Goal: Task Accomplishment & Management: Manage account settings

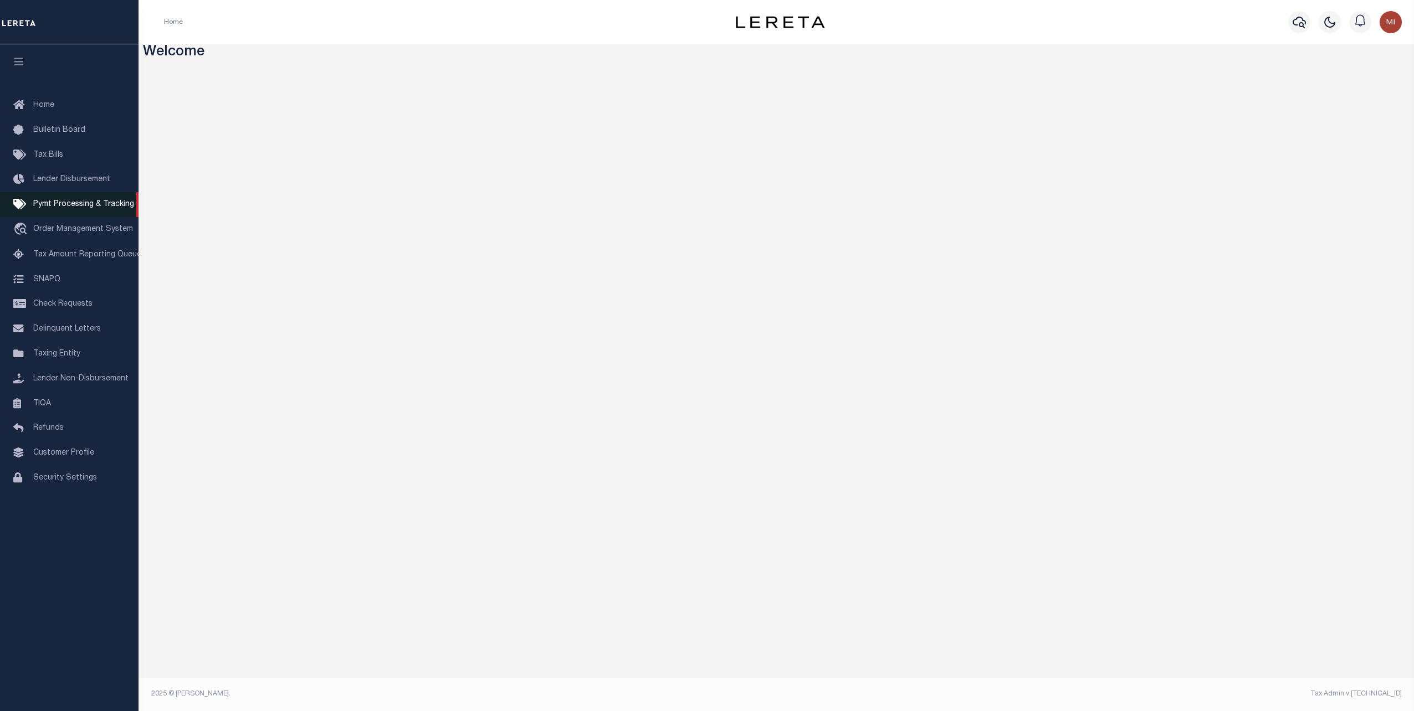
click at [76, 208] on span "Pymt Processing & Tracking" at bounding box center [83, 205] width 101 height 8
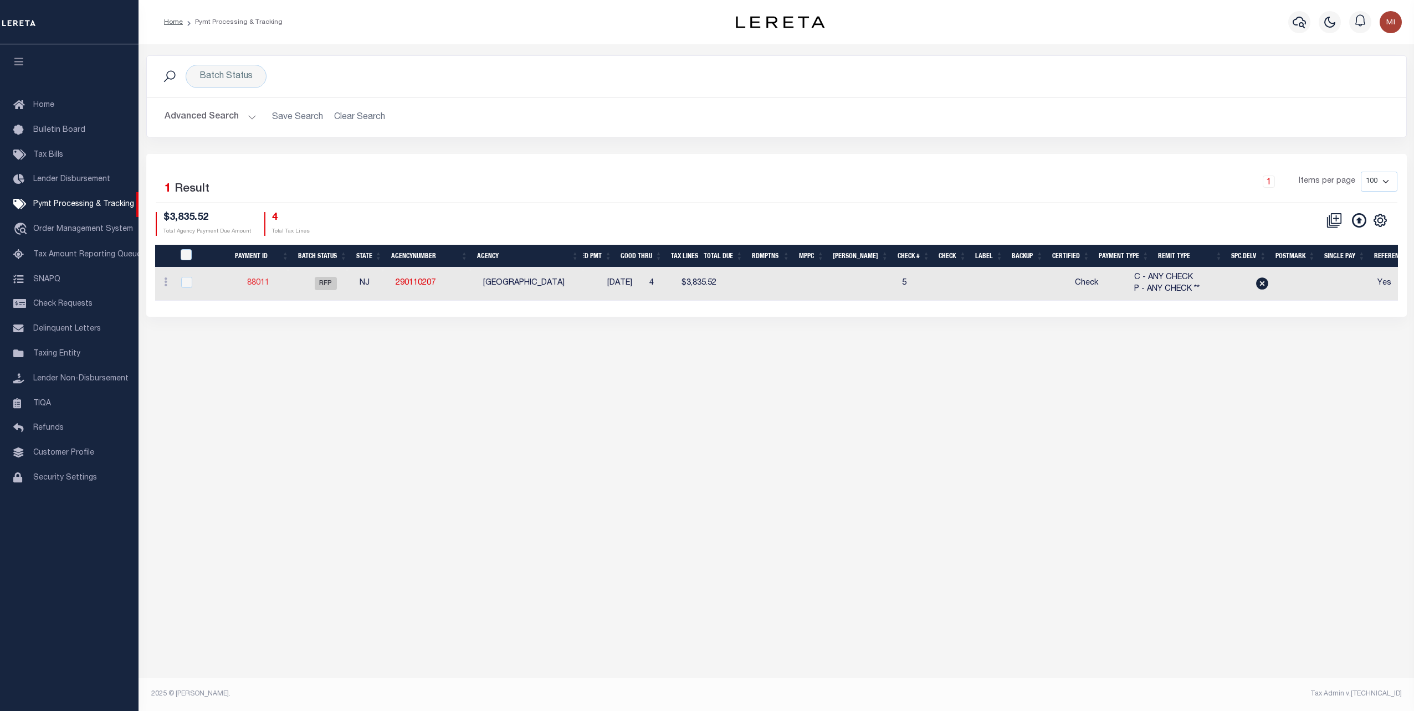
click at [258, 281] on link "88011" at bounding box center [258, 283] width 22 height 8
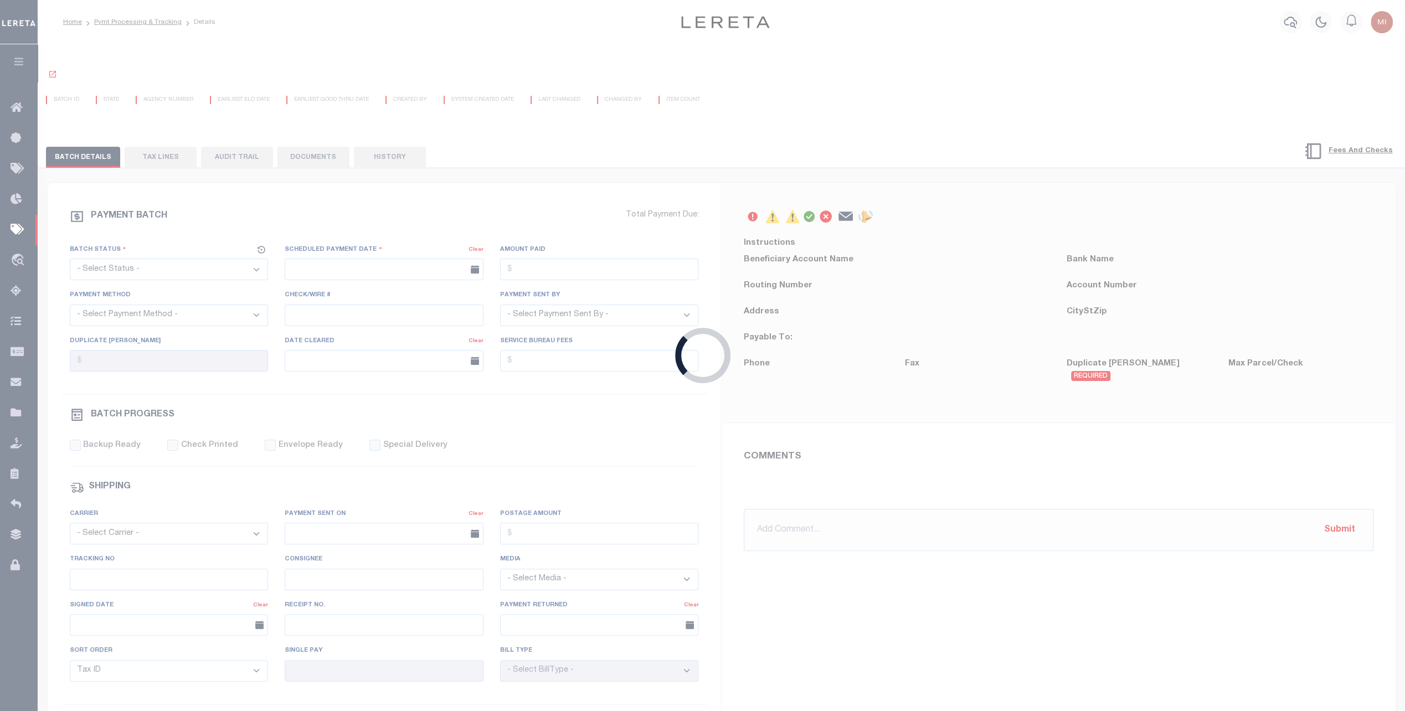
select select "RFP"
type input "08/14/2025"
select select "ACH"
type input "5"
type input "Andres"
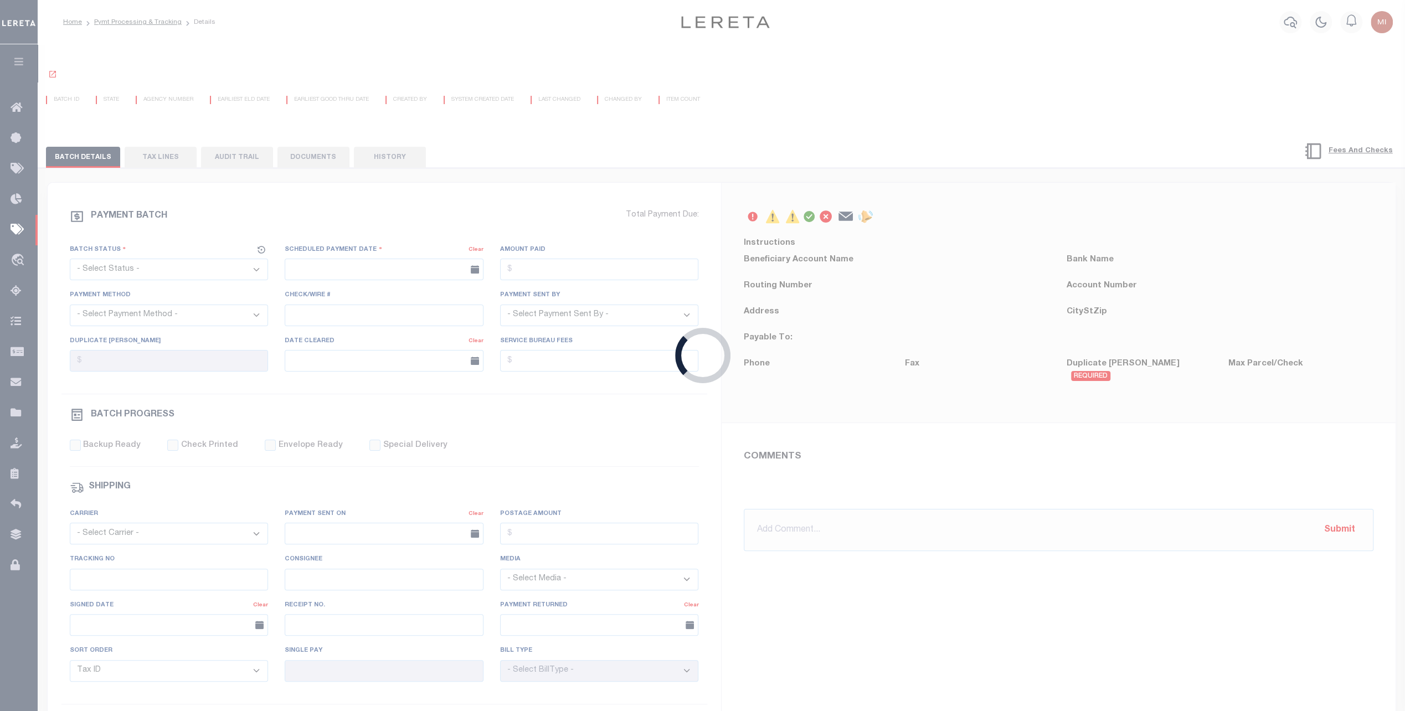
type input "E & A"
select select "0"
select select "73"
select select "0"
select select "44"
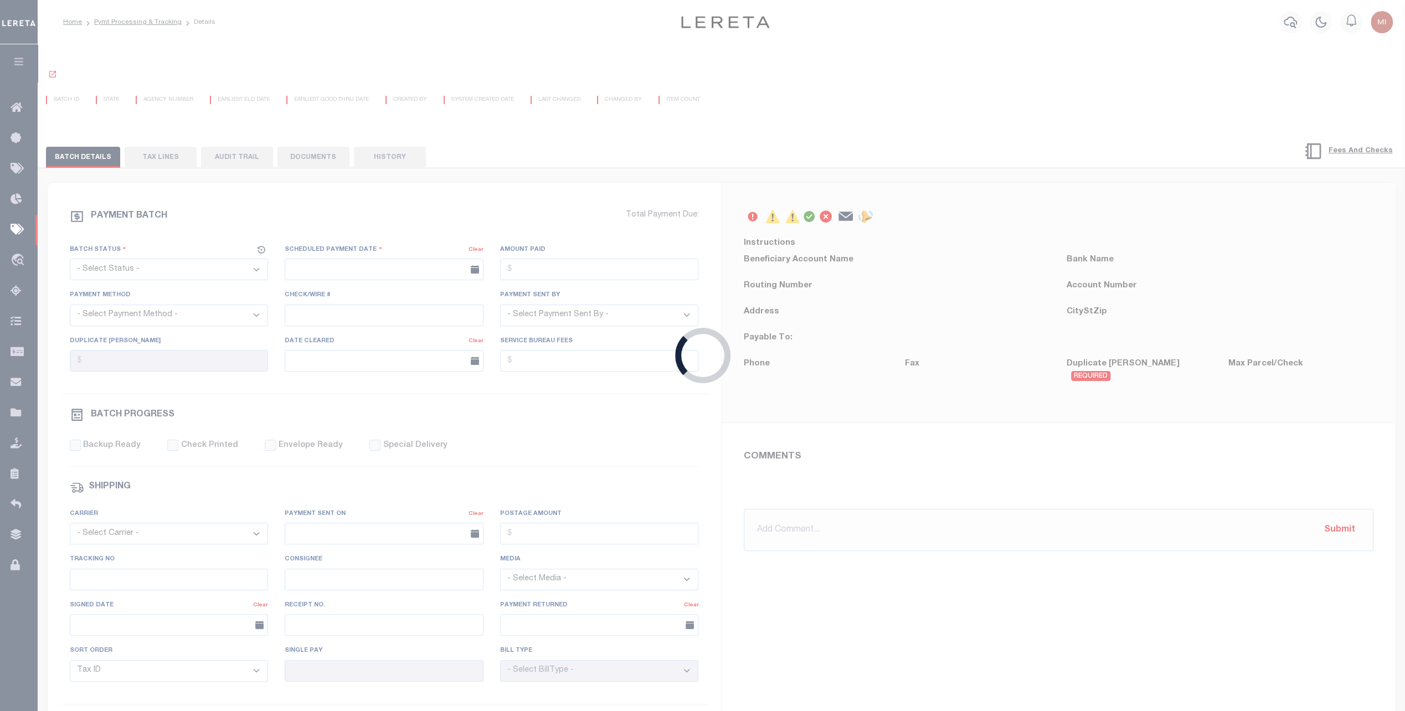
radio input "true"
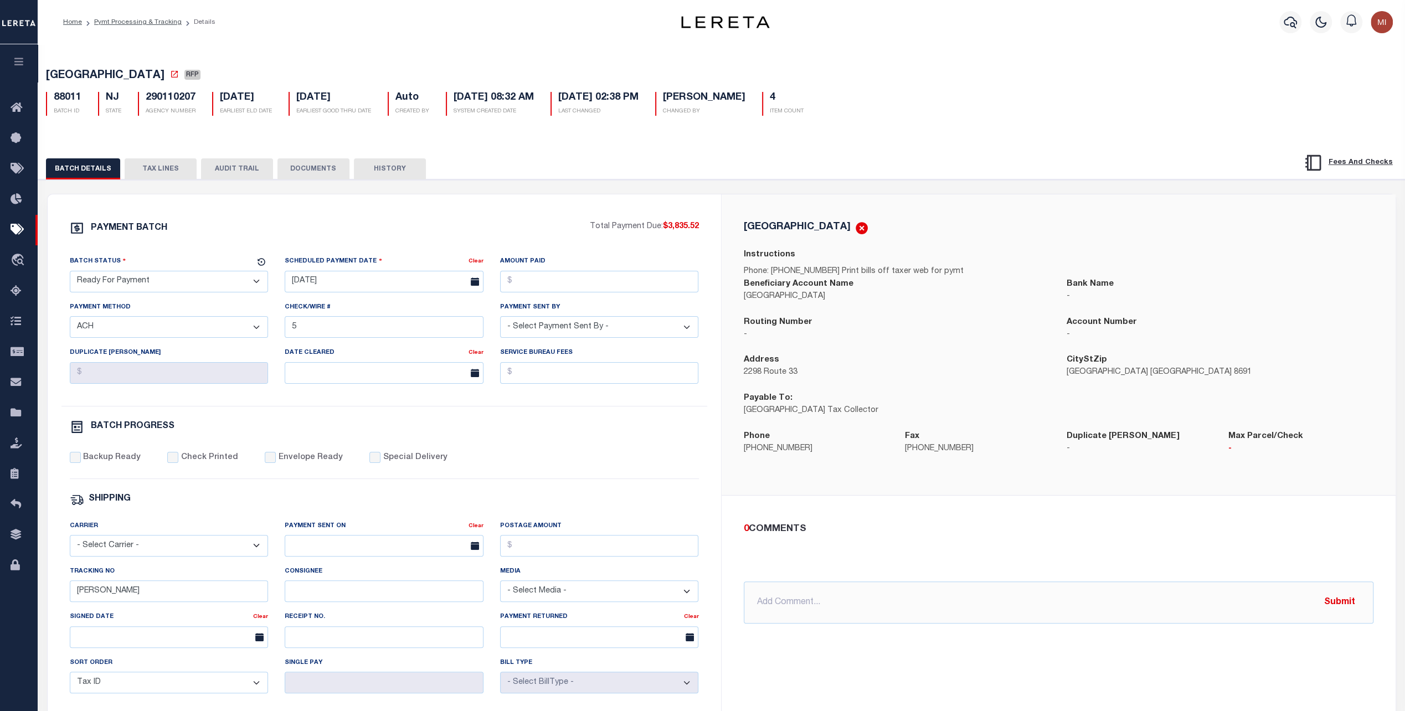
click at [186, 335] on select "- Select Payment Method - ACH Certified Check Check Direct Deposit Wire Transfer" at bounding box center [169, 327] width 199 height 22
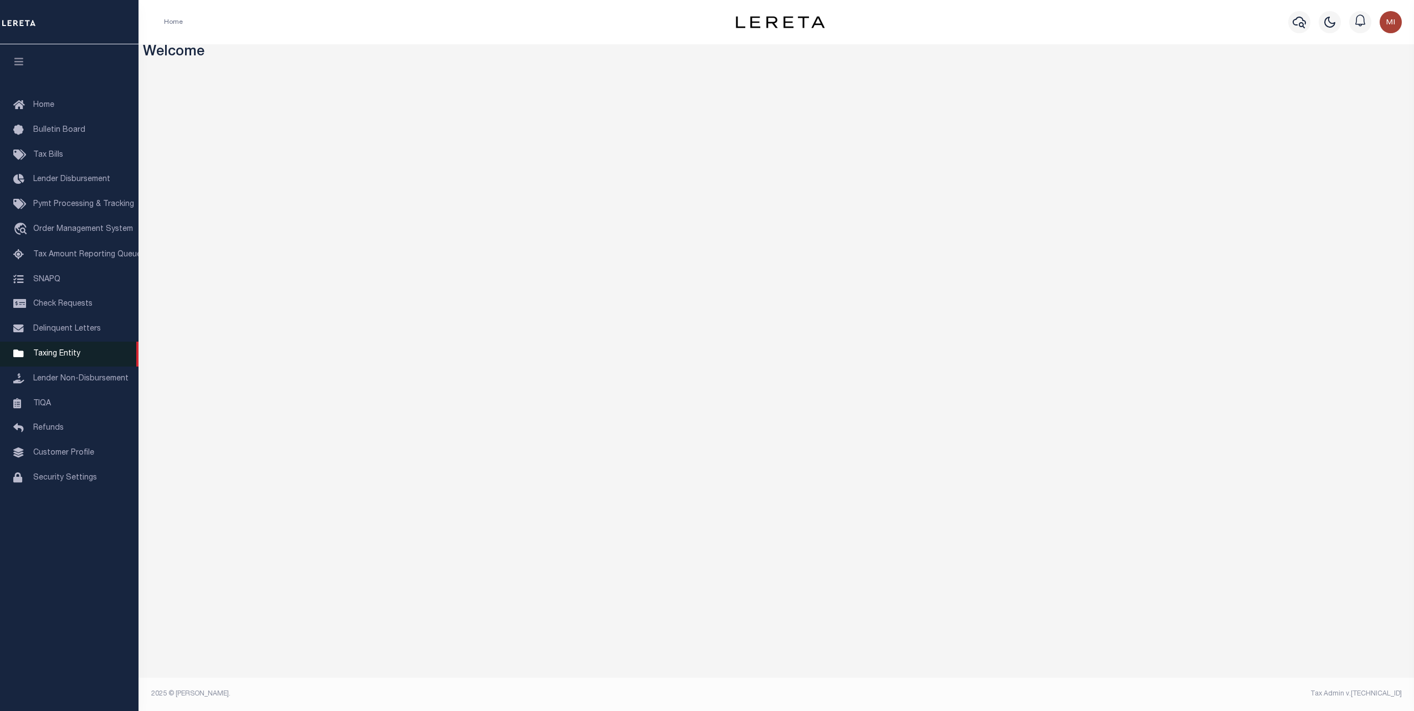
click at [60, 358] on span "Taxing Entity" at bounding box center [56, 354] width 47 height 8
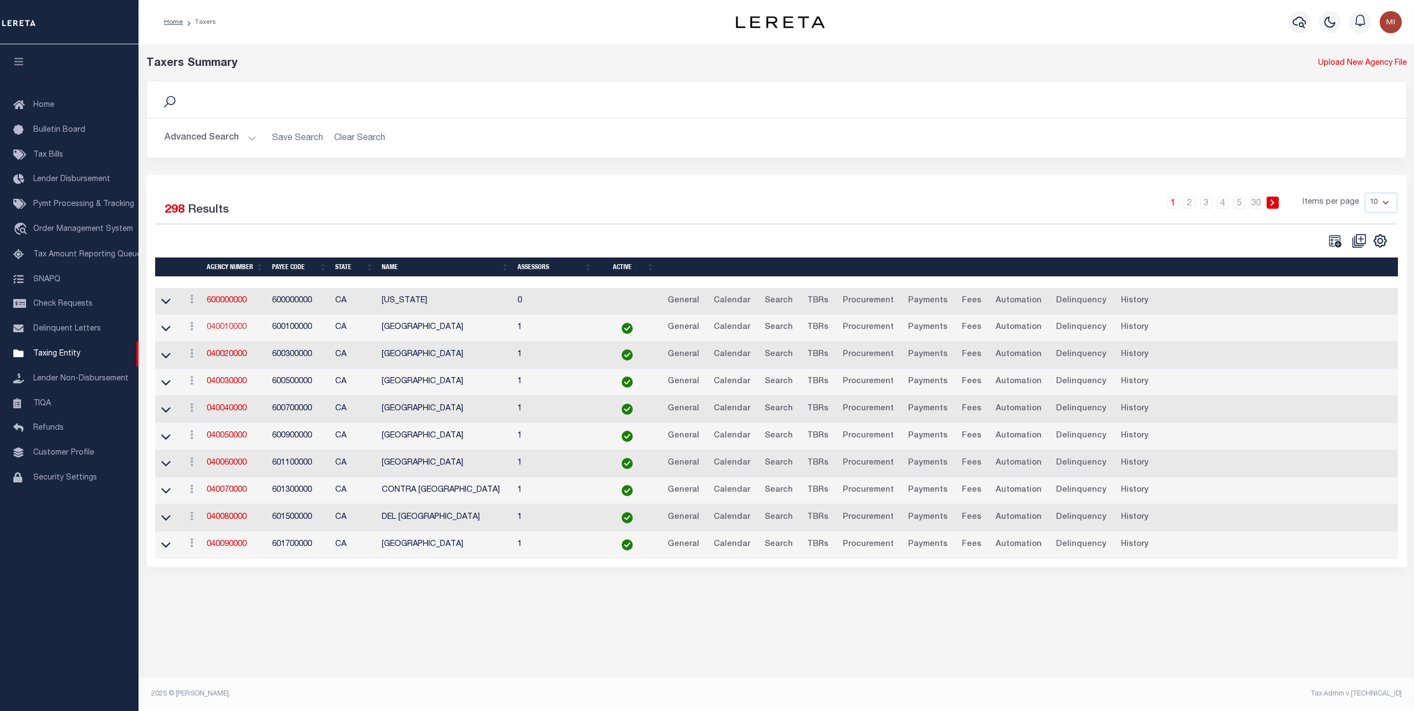
click at [228, 325] on link "040010000" at bounding box center [227, 328] width 40 height 8
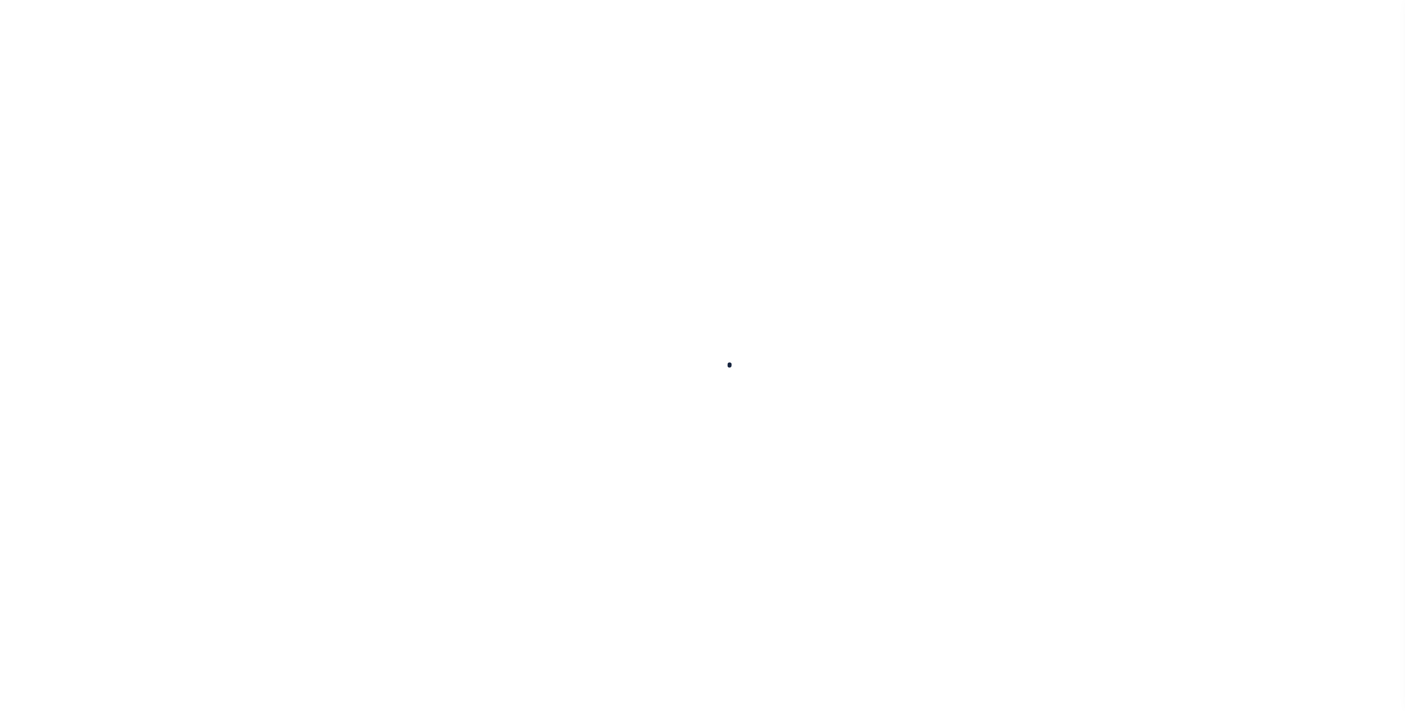
select select
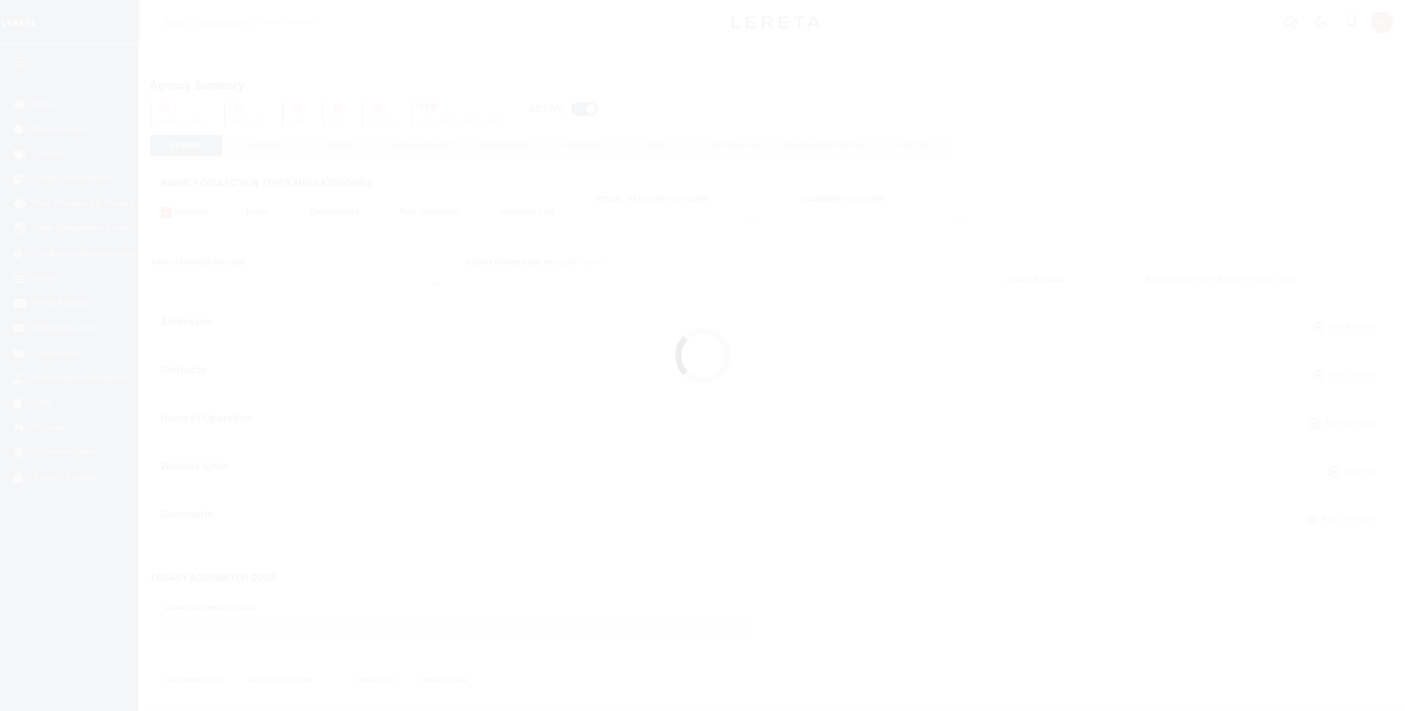
checkbox input "false"
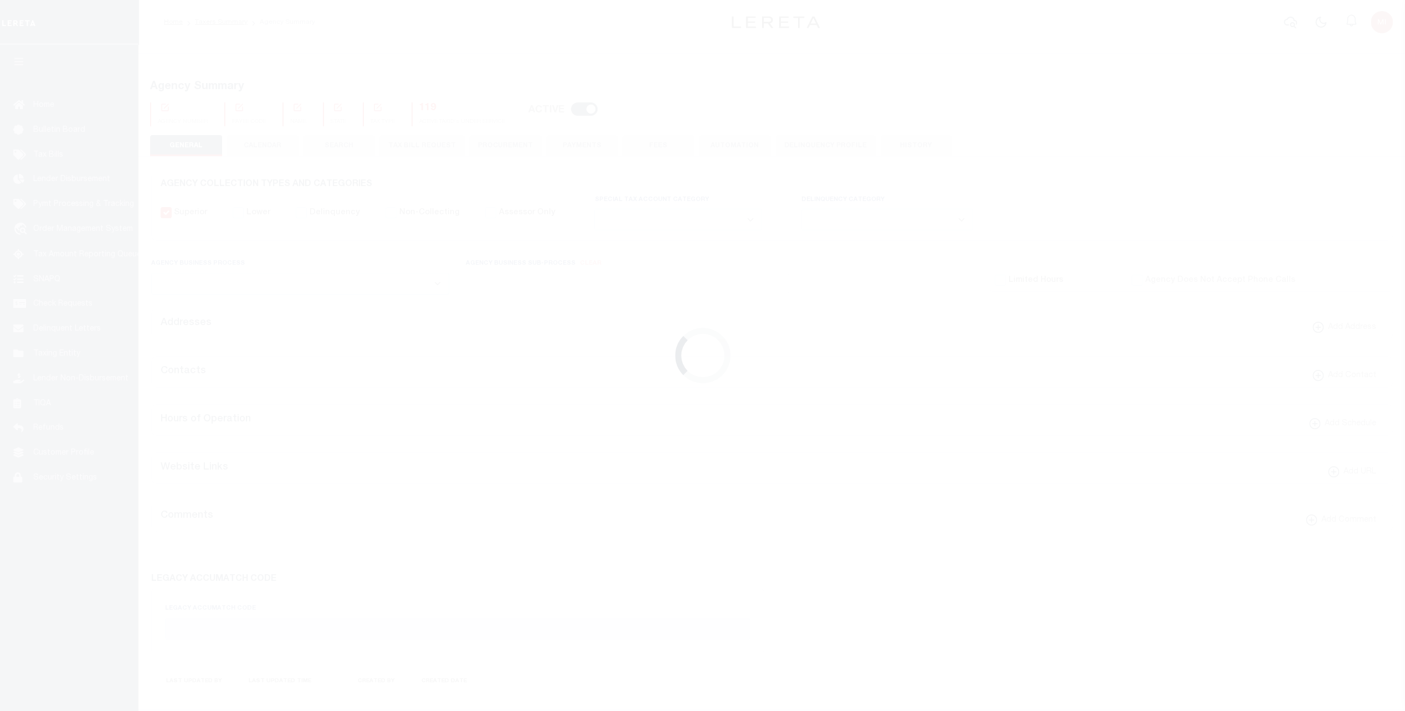
type input "600100000"
select select "68"
type input "$5"
select select "false"
type input "2"
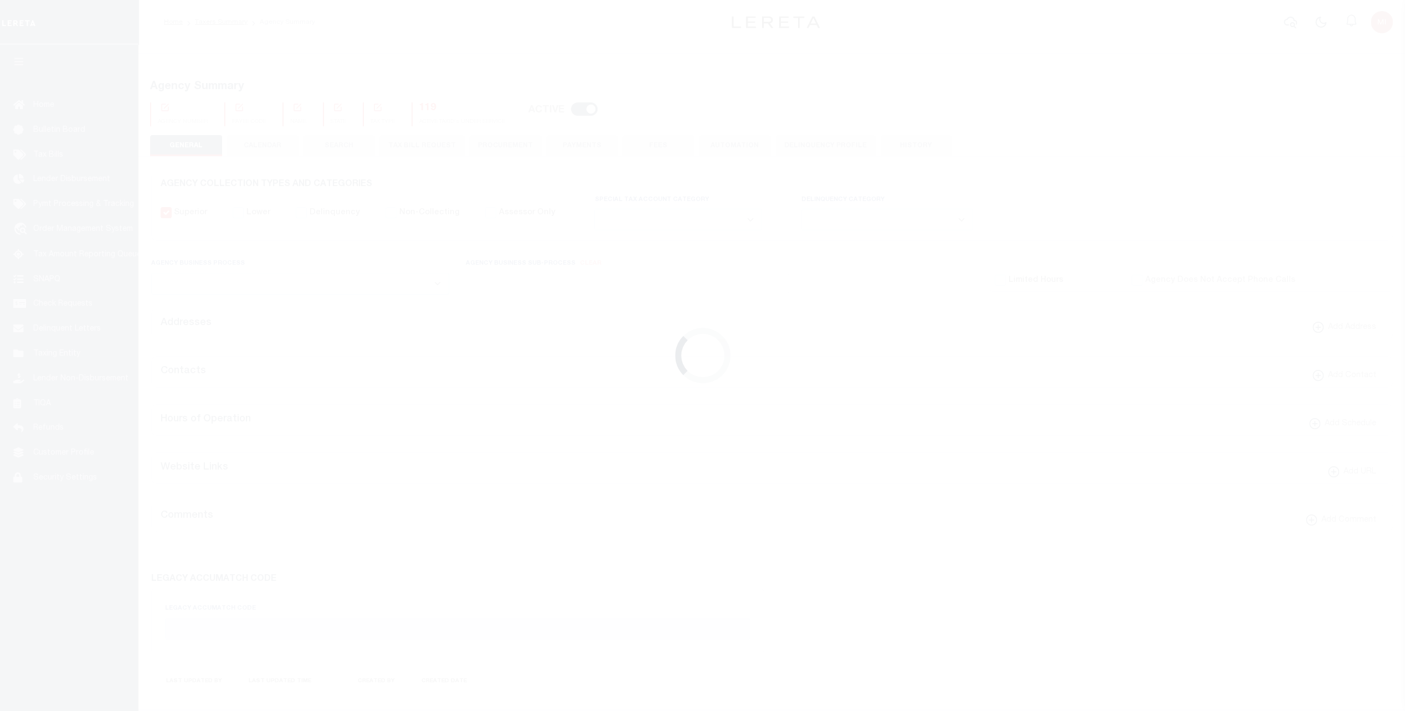
checkbox input "false"
select select "true"
select select "5"
type input "224"
type input "P - Escrow reporting includes “Delinquent Prior Year(s) Exist”"
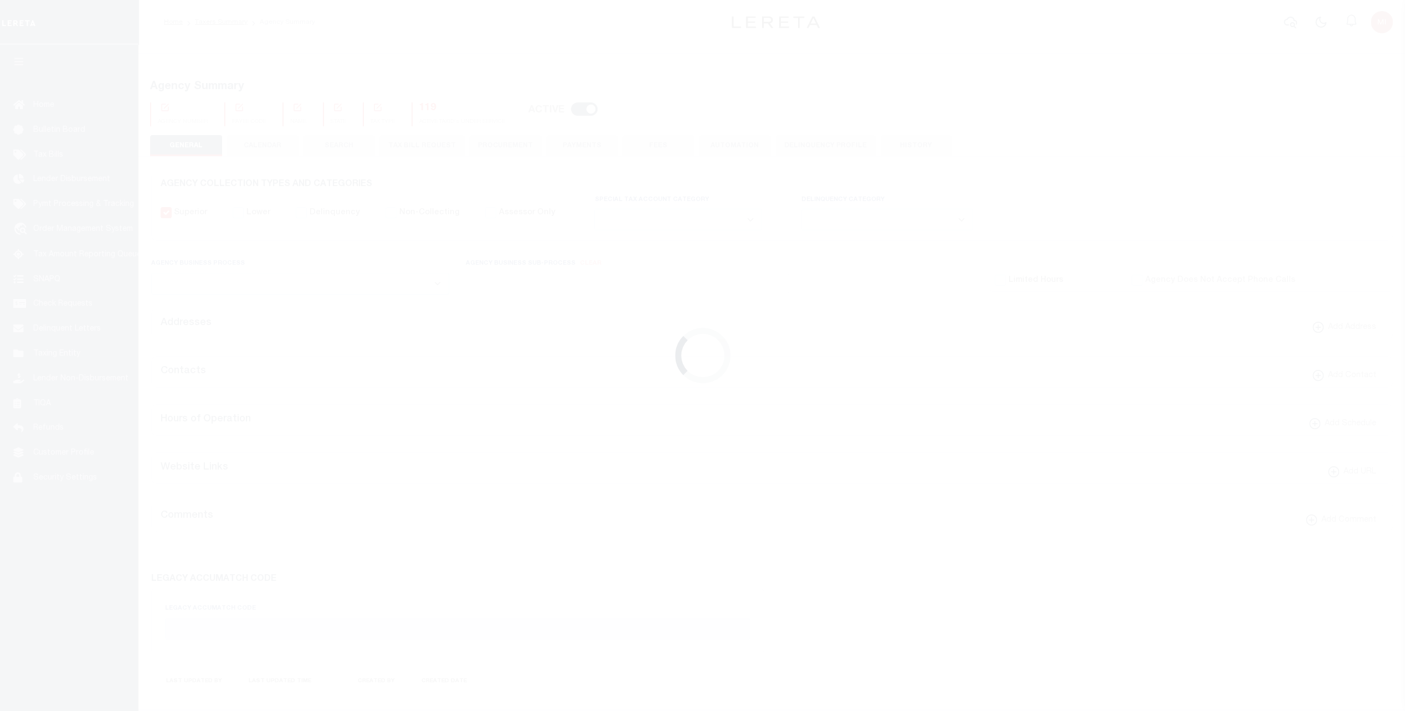
radio input "true"
select select "70"
select select "44"
select select "50"
radio input "true"
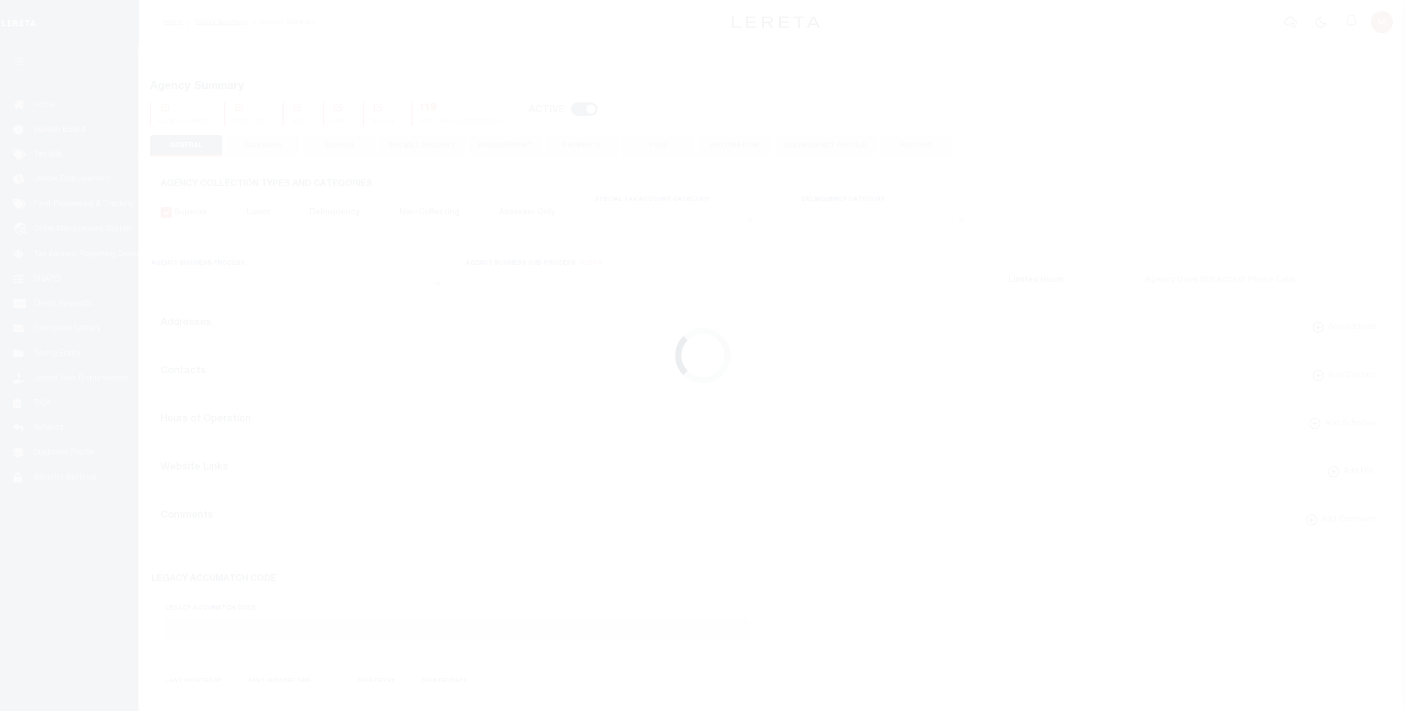
checkbox input "false"
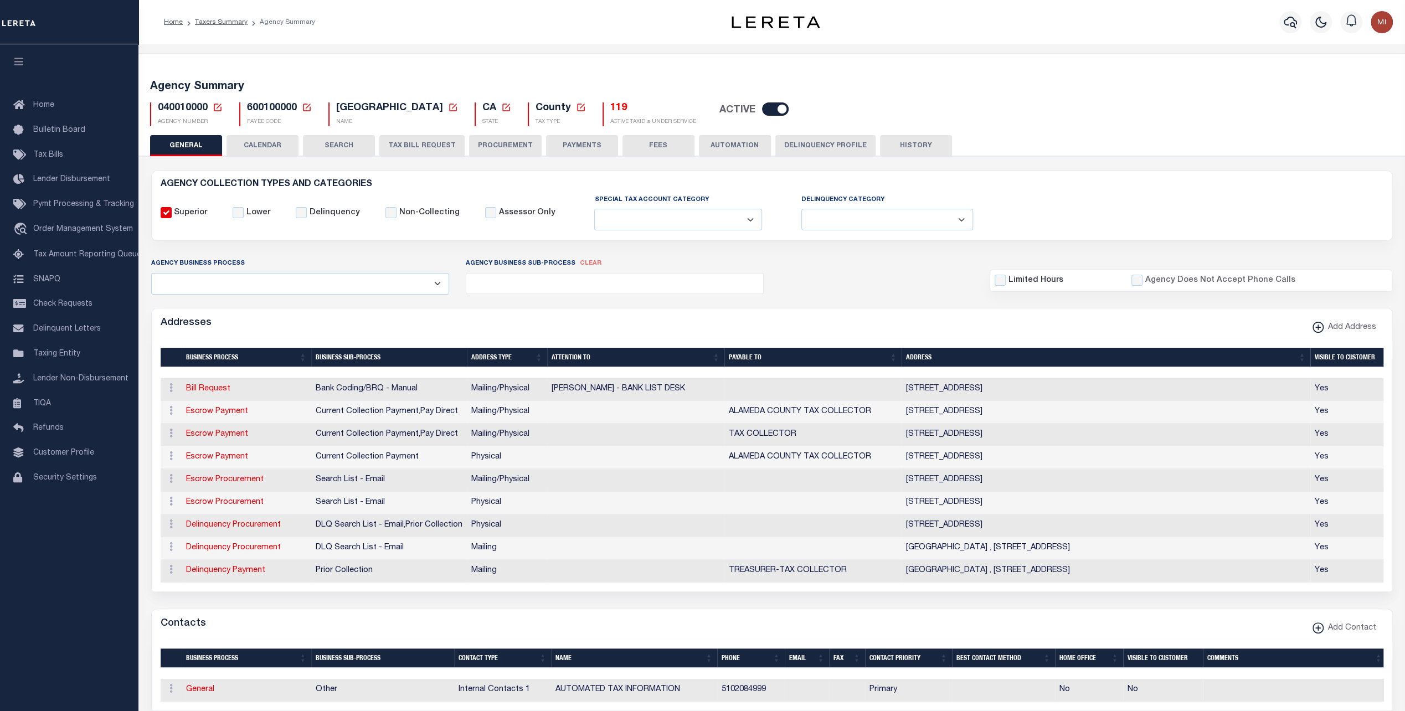
click at [571, 144] on button "PAYMENTS" at bounding box center [582, 145] width 72 height 21
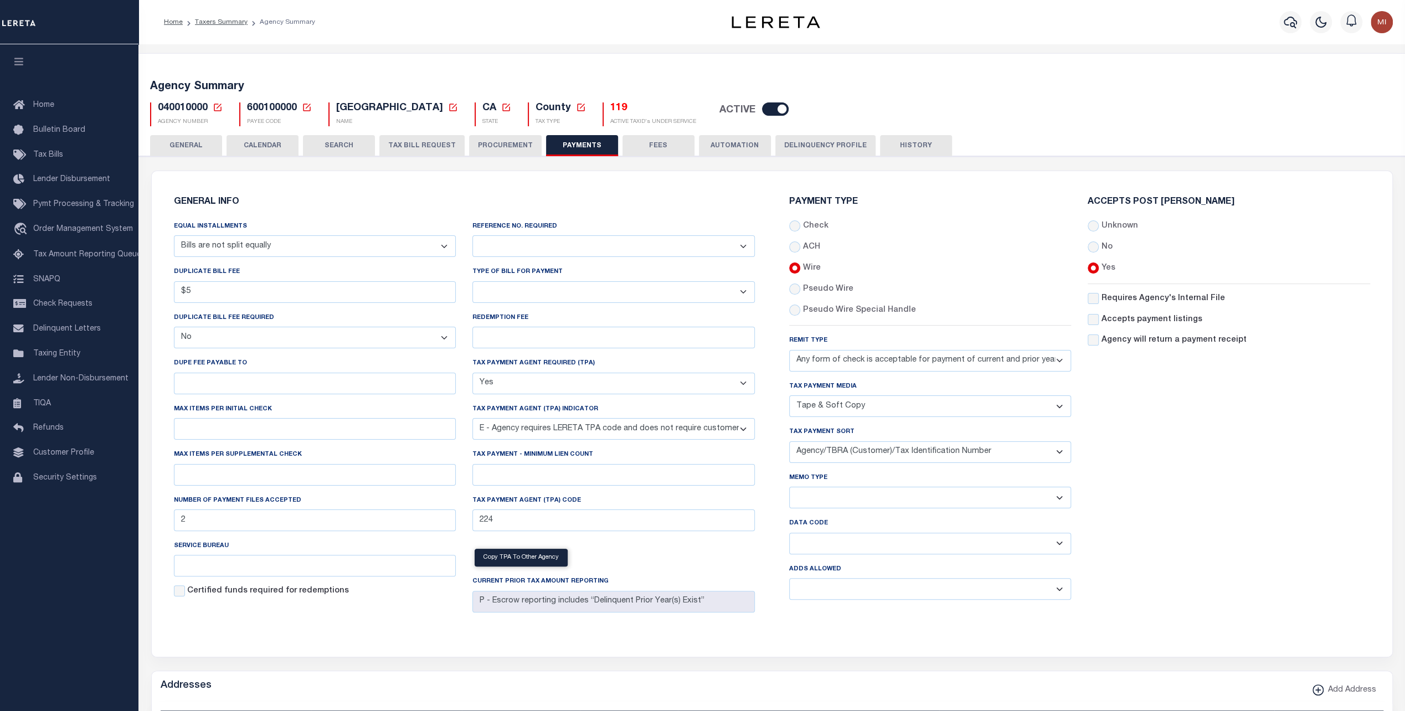
click at [263, 111] on span "600100000" at bounding box center [272, 108] width 50 height 10
copy h5 "600100000"
click at [795, 248] on input "ACH" at bounding box center [794, 247] width 11 height 11
radio input "true"
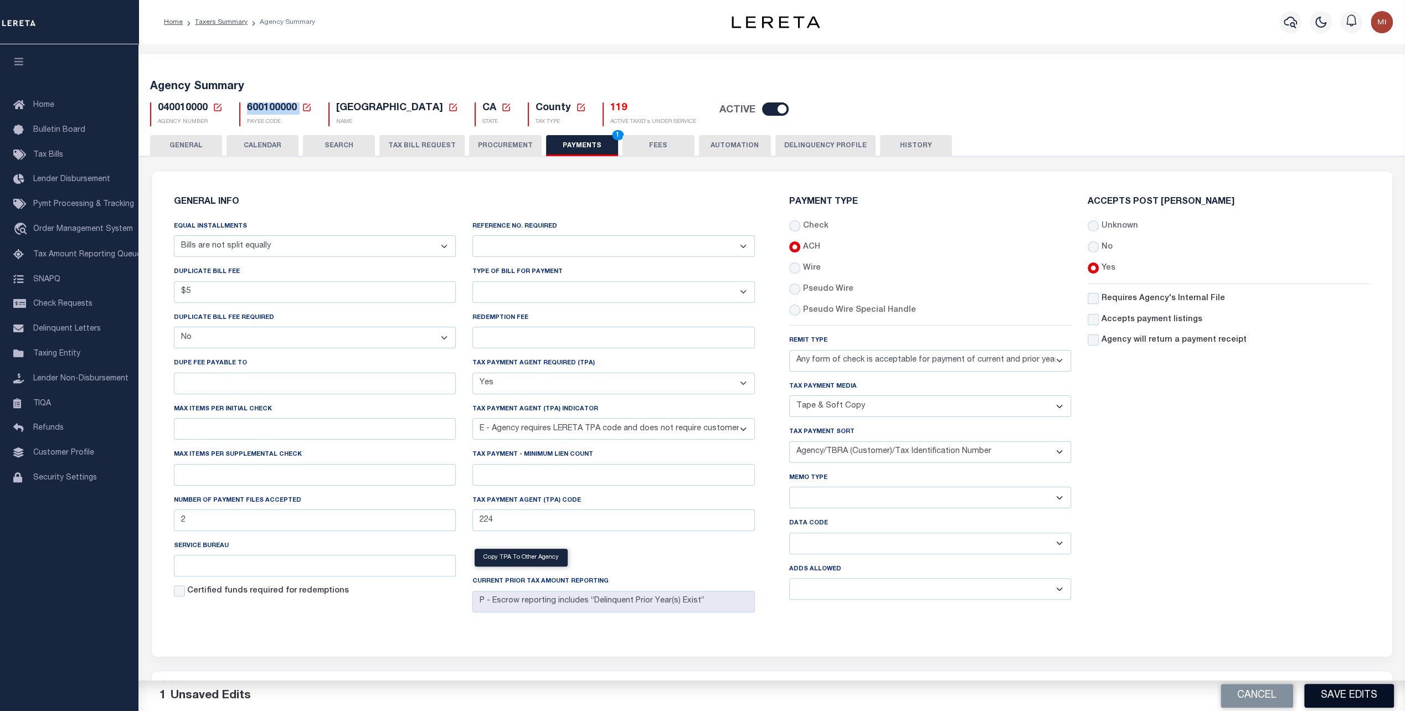
click at [1351, 694] on button "Save Edits" at bounding box center [1350, 696] width 90 height 24
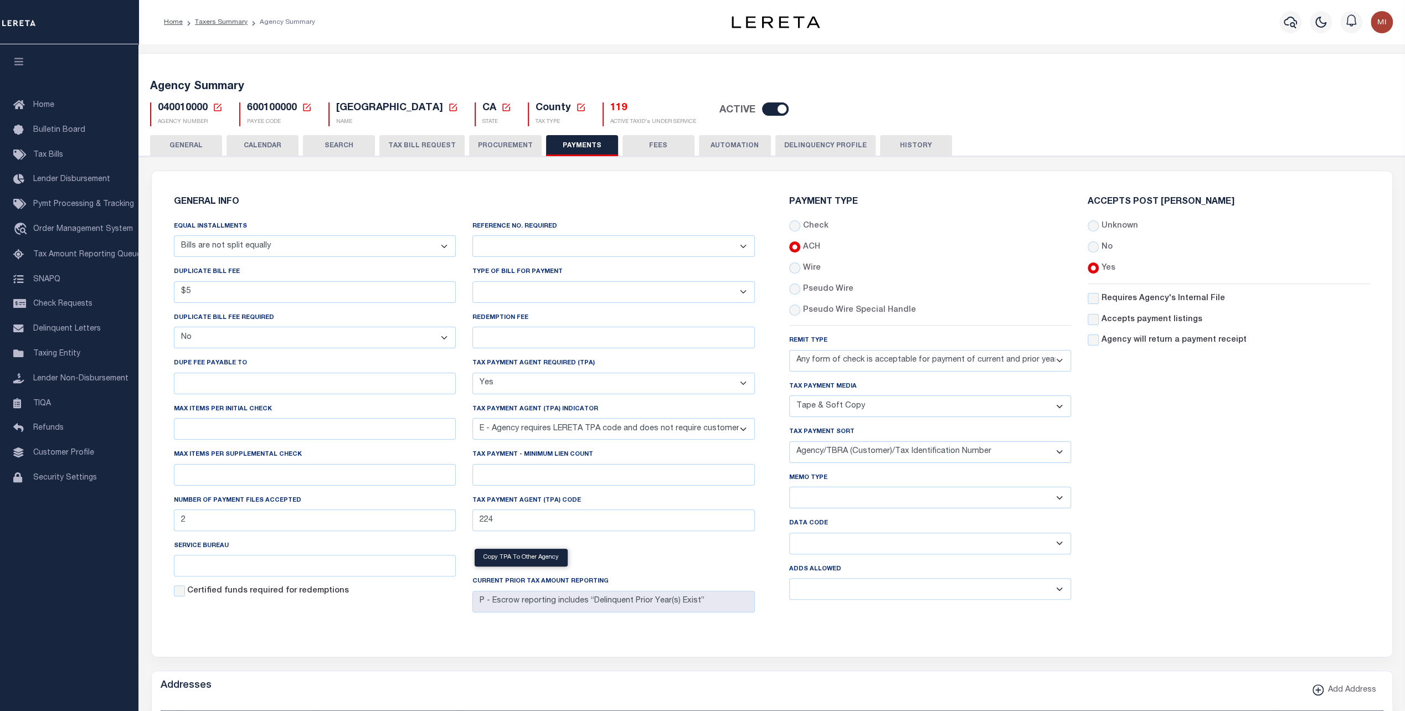
click at [817, 290] on label "Pseudo Wire" at bounding box center [828, 290] width 50 height 12
click at [801, 274] on input "Wire" at bounding box center [794, 268] width 11 height 11
radio input "true"
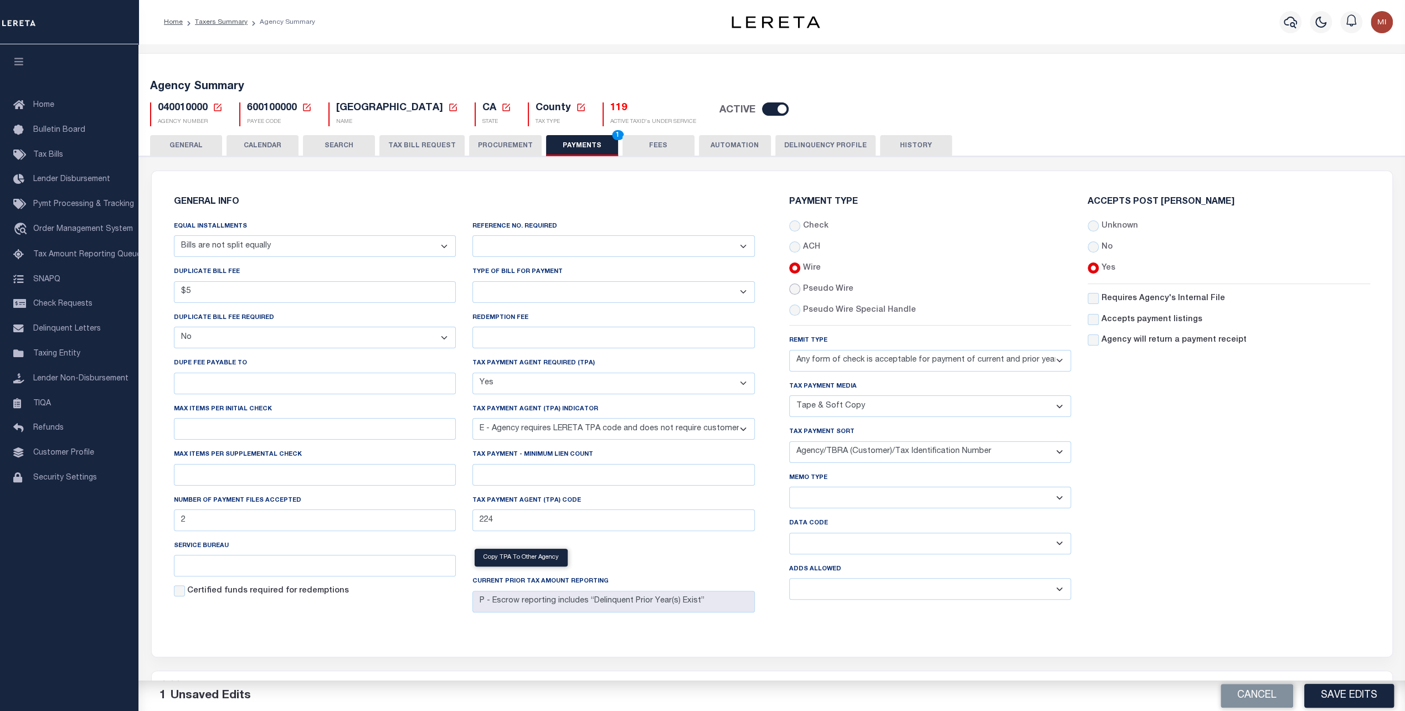
click at [793, 288] on input "radio" at bounding box center [794, 289] width 11 height 11
radio input "true"
click at [1346, 692] on button "Save Edits" at bounding box center [1350, 696] width 90 height 24
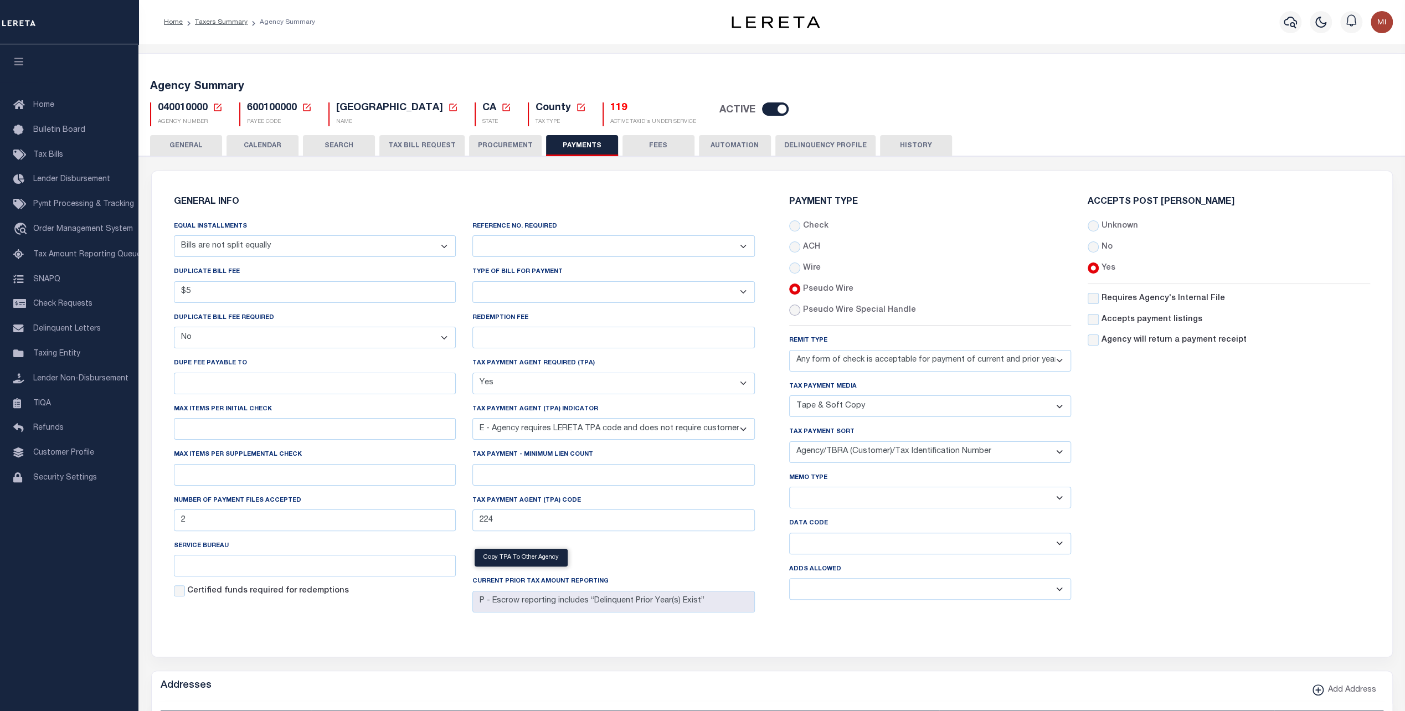
click at [795, 312] on input "radio" at bounding box center [794, 310] width 11 height 11
radio input "true"
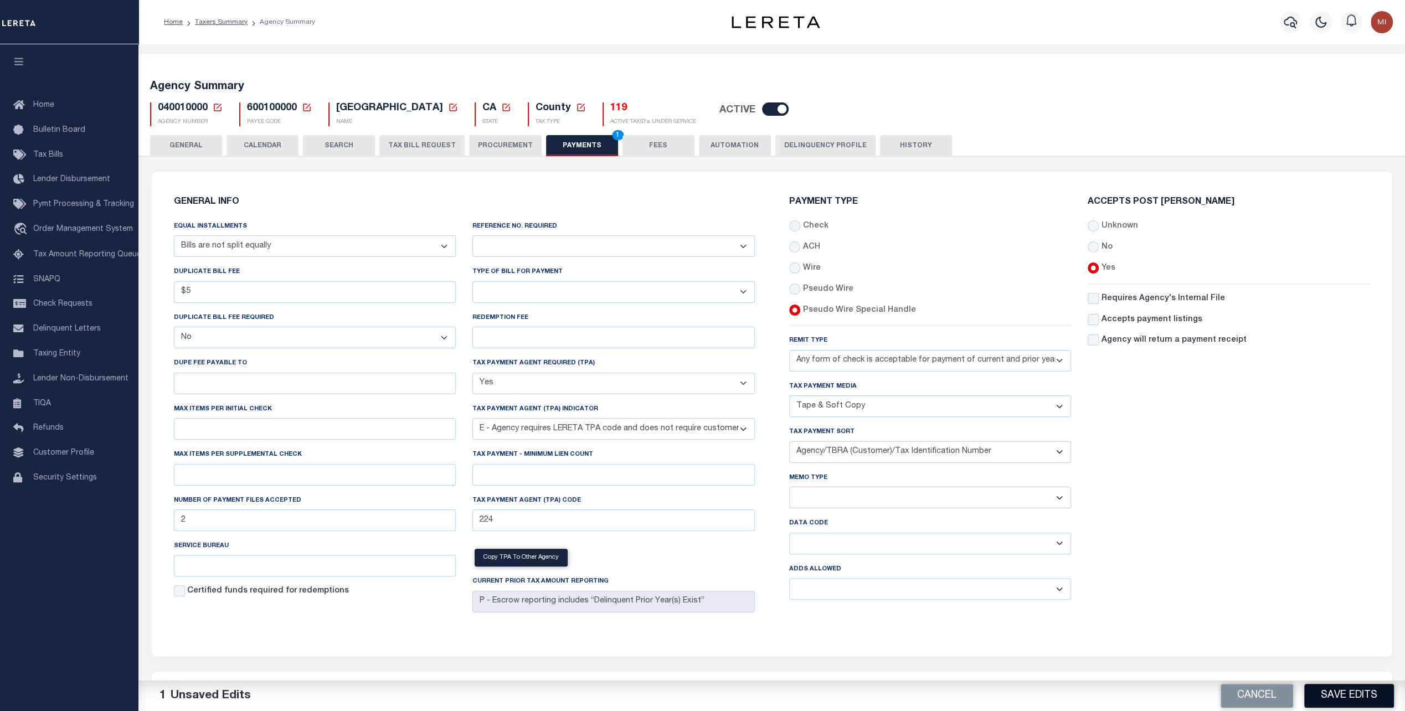
click at [1350, 691] on button "Save Edits" at bounding box center [1350, 696] width 90 height 24
